Goal: Complete application form: Complete application form

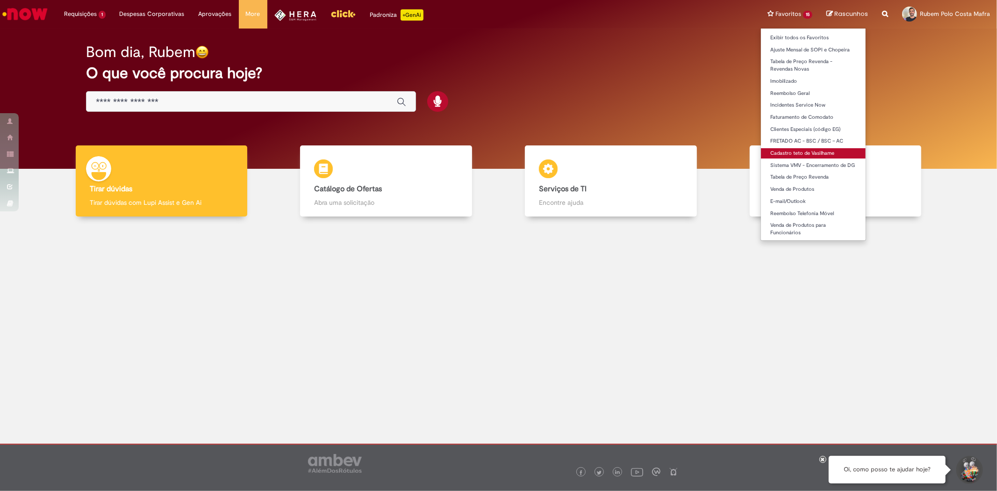
click at [833, 151] on link "Cadastro teto de Vasilhame" at bounding box center [813, 153] width 105 height 10
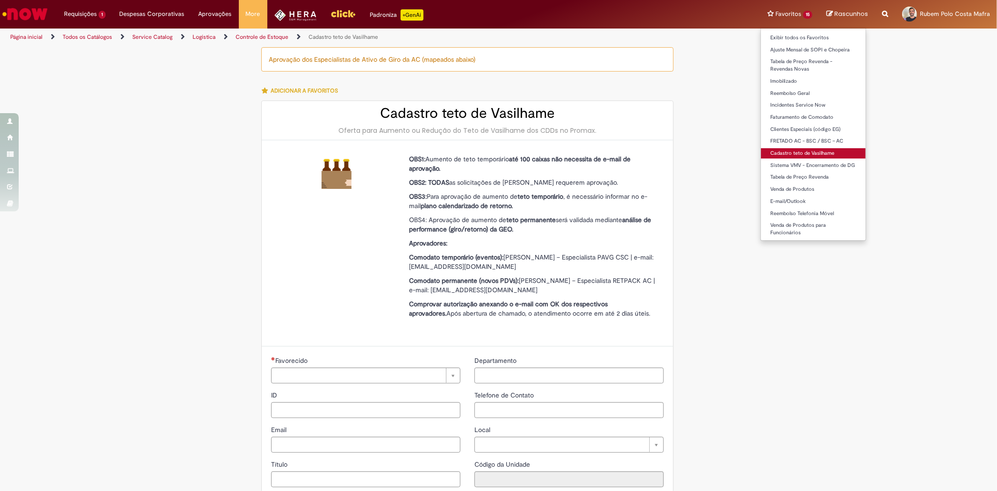
type input "********"
type input "**********"
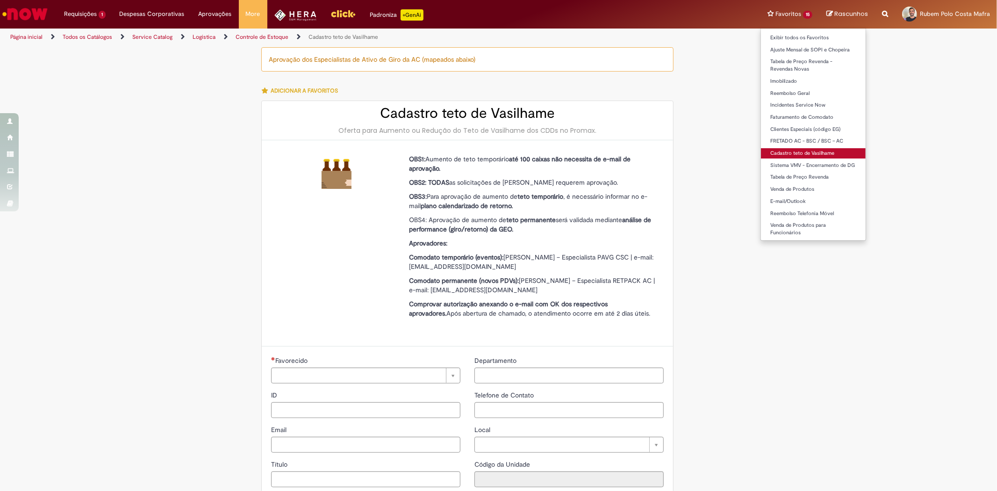
type input "****"
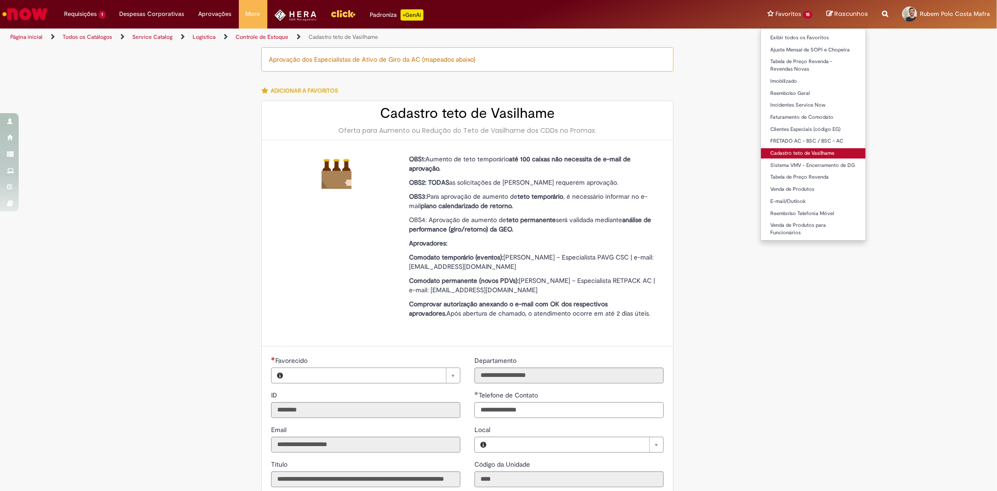
type input "**********"
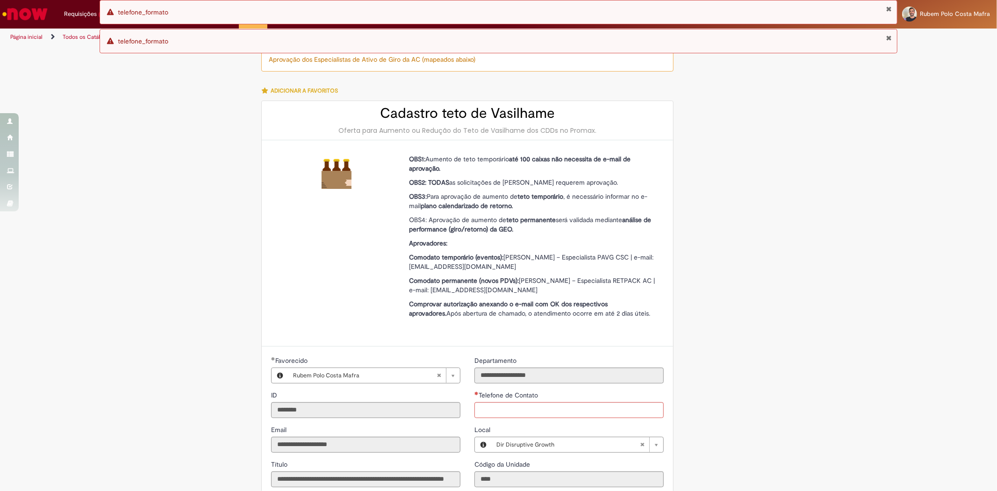
click at [893, 39] on div "Erro telefone_formato" at bounding box center [498, 41] width 797 height 24
click at [888, 10] on button "Fechar Notificação" at bounding box center [889, 8] width 6 height 7
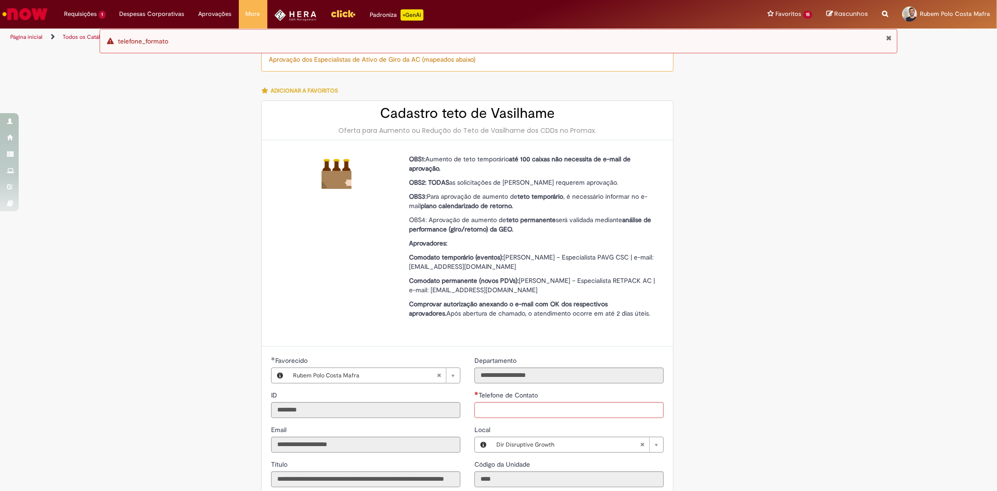
click at [887, 30] on div "Erro telefone_formato" at bounding box center [498, 41] width 797 height 24
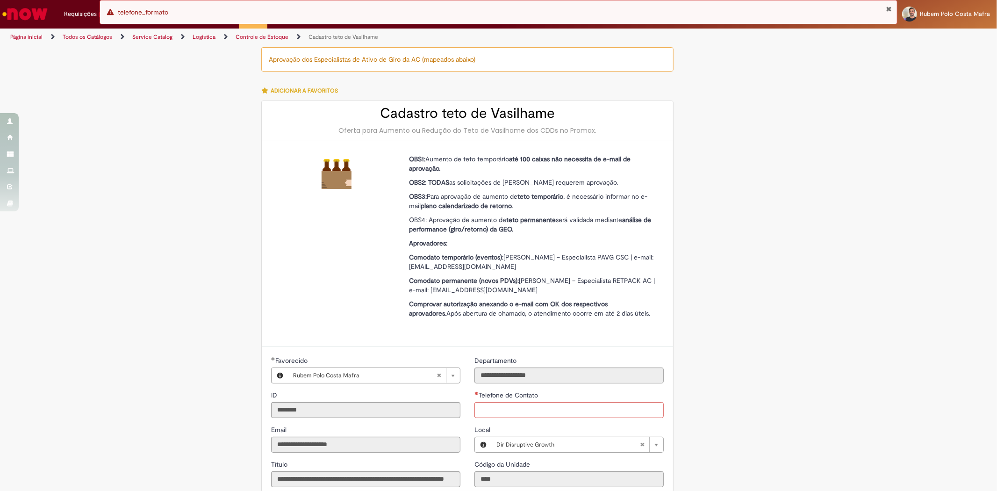
click at [887, 36] on div "Página inicial Todos os Catálogos Service Catalog Logistica Controle de Estoque…" at bounding box center [498, 37] width 997 height 17
click at [891, 8] on button "Fechar Notificação" at bounding box center [889, 8] width 6 height 7
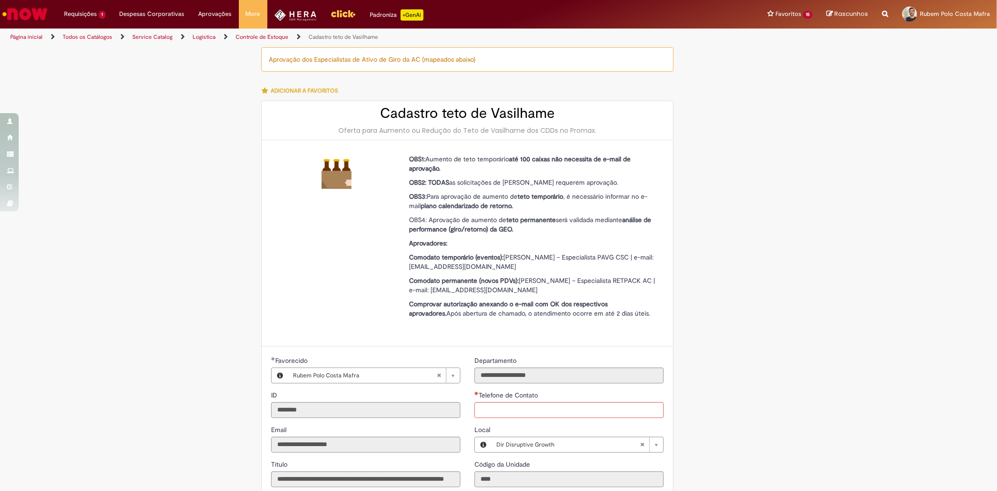
drag, startPoint x: 394, startPoint y: 251, endPoint x: 408, endPoint y: 250, distance: 14.1
click at [408, 251] on div "OBS1: Aumento de teto temporário até 100 caixas não necessita de e-mail de apro…" at bounding box center [467, 243] width 411 height 206
drag, startPoint x: 522, startPoint y: 258, endPoint x: 591, endPoint y: 261, distance: 69.3
click at [591, 261] on p "Comodato temporário (eventos): Mário Ricardo Rodrigues de Souza Junior – Especi…" at bounding box center [533, 261] width 248 height 19
click at [585, 272] on div "OBS1: Aumento de teto temporário até 100 caixas não necessita de e-mail de apro…" at bounding box center [533, 243] width 248 height 178
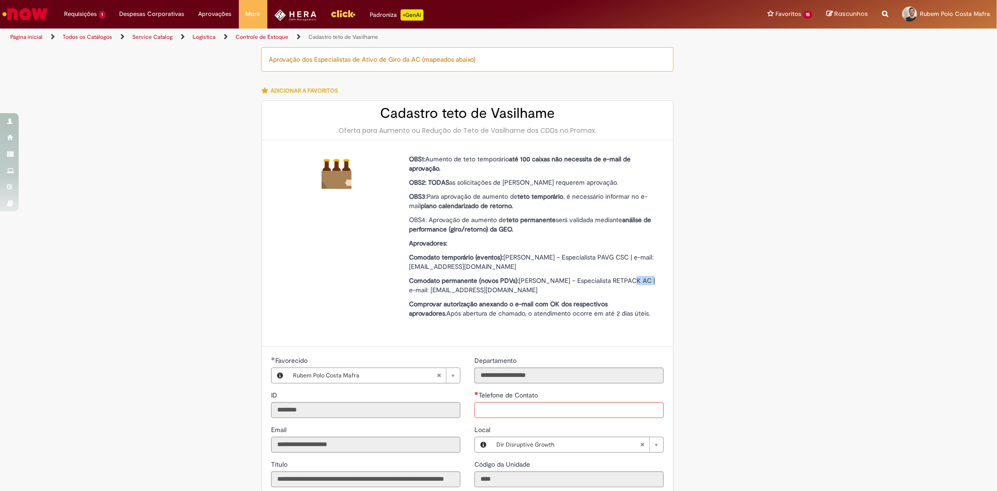
drag, startPoint x: 643, startPoint y: 276, endPoint x: 581, endPoint y: 276, distance: 61.7
click at [583, 276] on p "Comodato permanente (novos PDVs): Fernanda Sabbi – Especialista RETPACK AC | e-…" at bounding box center [533, 285] width 248 height 19
drag, startPoint x: 531, startPoint y: 277, endPoint x: 568, endPoint y: 279, distance: 37.0
click at [562, 279] on p "Comodato permanente (novos PDVs): Fernanda Sabbi – Especialista RETPACK AC | e-…" at bounding box center [533, 285] width 248 height 19
click at [660, 281] on div "OBS1: Aumento de teto temporário até 100 caixas não necessita de e-mail de apro…" at bounding box center [467, 243] width 411 height 206
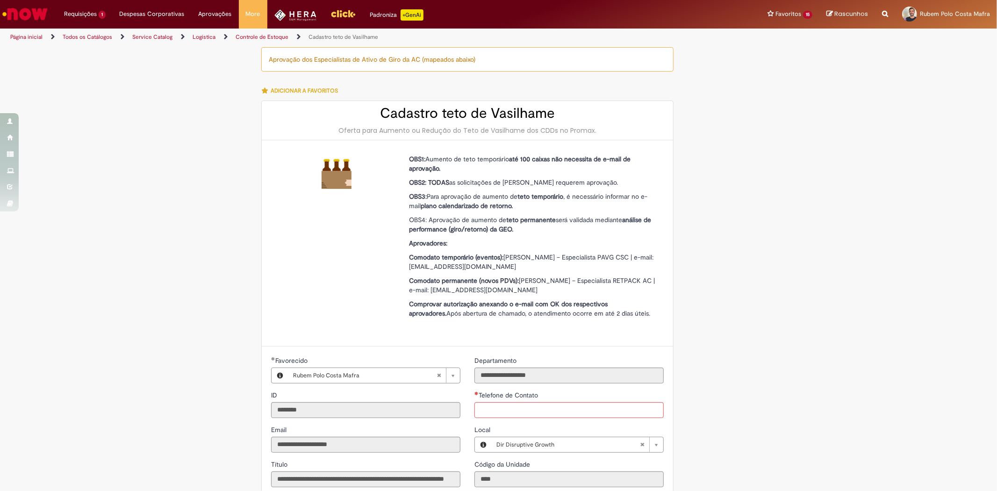
click at [45, 13] on img "Ir para a Homepage" at bounding box center [25, 14] width 48 height 19
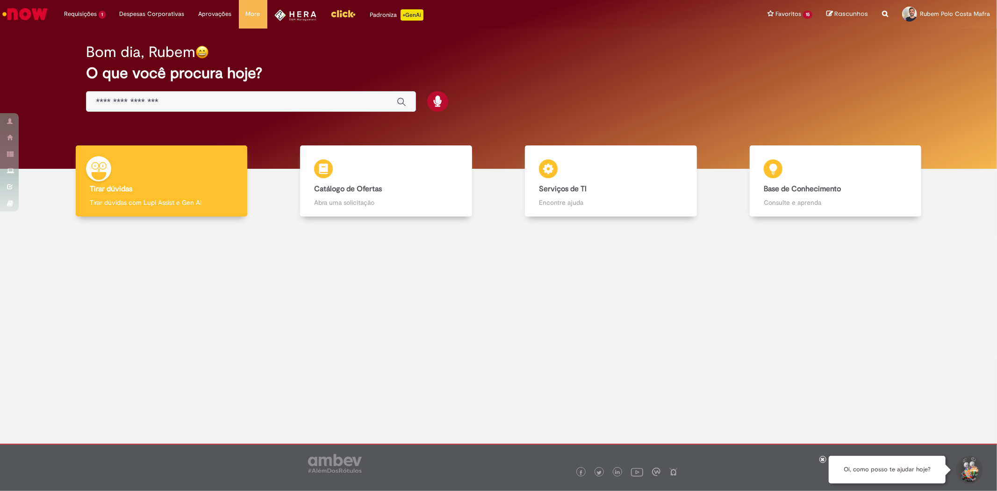
click at [22, 19] on img "Ir para a Homepage" at bounding box center [25, 14] width 48 height 19
